Goal: Task Accomplishment & Management: Complete application form

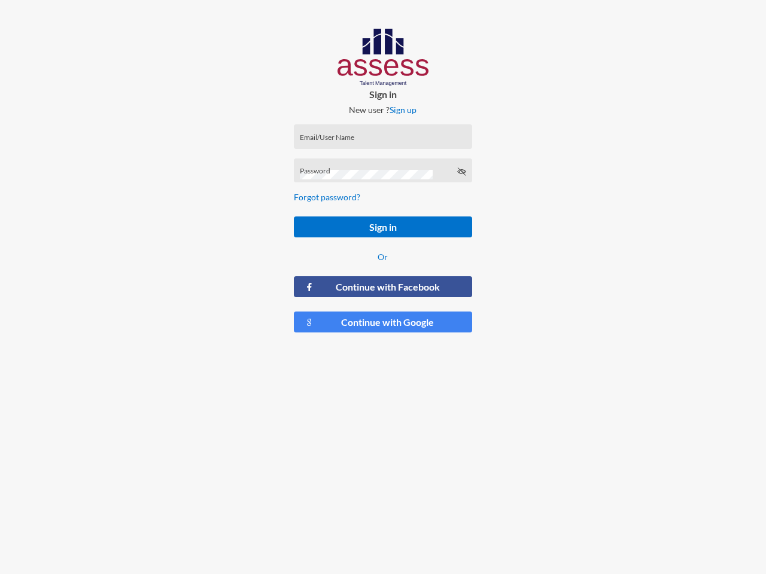
click at [403, 109] on link "Sign up" at bounding box center [402, 110] width 27 height 10
click at [383, 136] on input "Email/User Name" at bounding box center [383, 141] width 166 height 10
click at [383, 170] on html "Sign in New user ? Sign up Email/User Name Password Forgot password? Sign in Or…" at bounding box center [383, 185] width 766 height 371
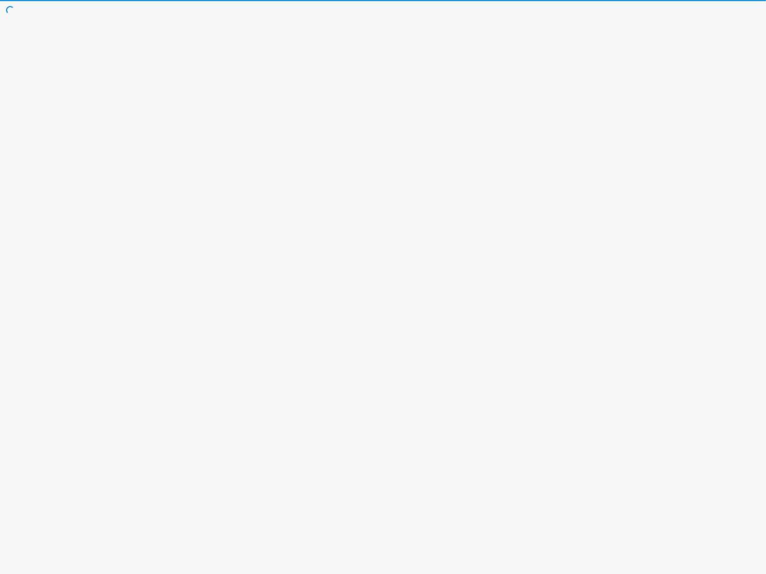
click at [461, 0] on html at bounding box center [383, 0] width 766 height 0
click at [383, 0] on html at bounding box center [383, 0] width 766 height 0
